Goal: Use online tool/utility: Utilize a website feature to perform a specific function

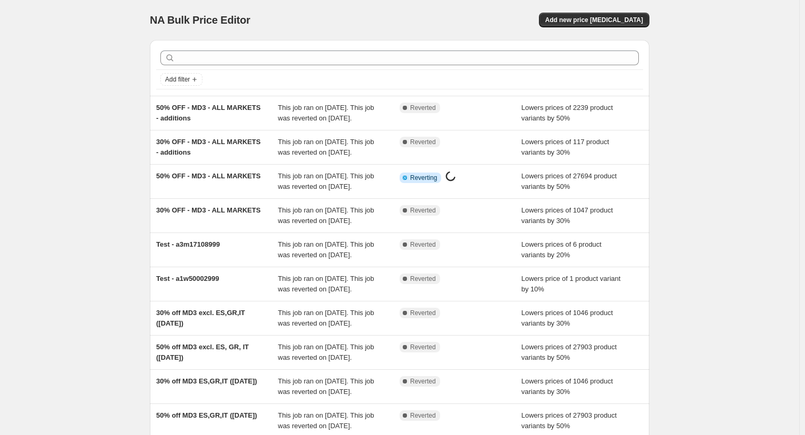
click at [44, 131] on div "NA Bulk Price Editor. This page is ready NA Bulk Price Editor Add new price [ME…" at bounding box center [399, 271] width 799 height 542
click at [92, 100] on div "NA Bulk Price Editor. This page is ready NA Bulk Price Editor Add new price [ME…" at bounding box center [399, 271] width 799 height 542
click at [113, 96] on div "NA Bulk Price Editor. This page is ready NA Bulk Price Editor Add new price [ME…" at bounding box center [399, 271] width 799 height 542
